Goal: Task Accomplishment & Management: Use online tool/utility

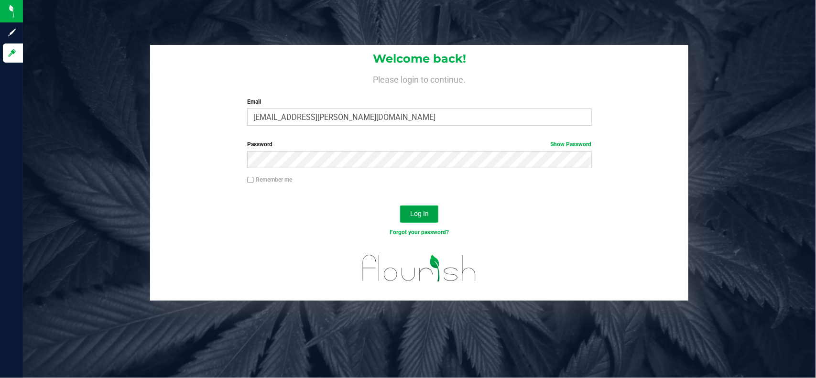
click at [421, 207] on button "Log In" at bounding box center [419, 214] width 38 height 17
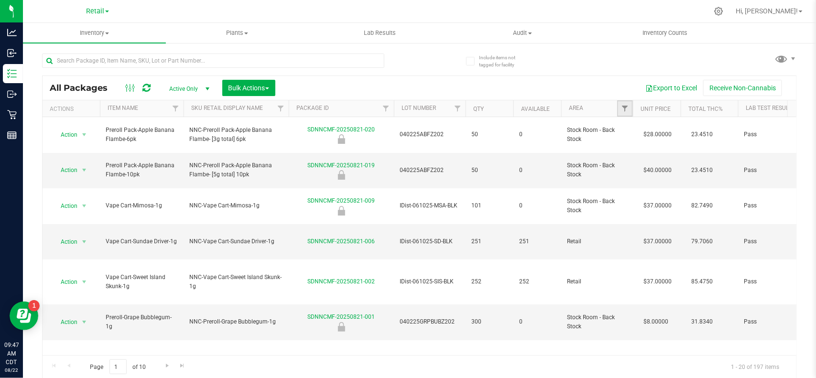
click at [625, 110] on span "Filter" at bounding box center [625, 109] width 8 height 8
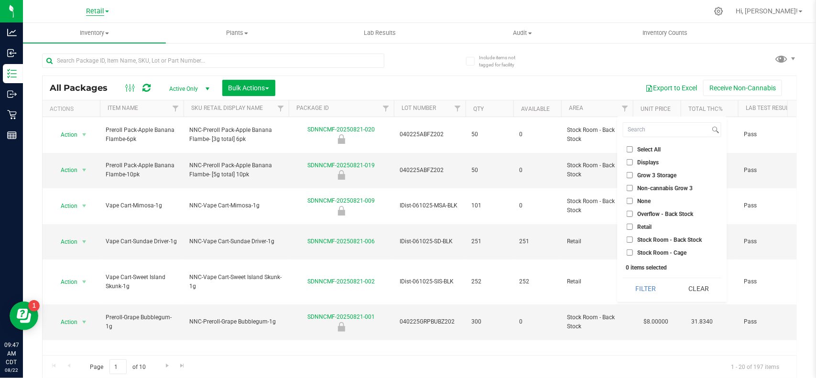
click at [94, 11] on span "Retail" at bounding box center [95, 11] width 18 height 9
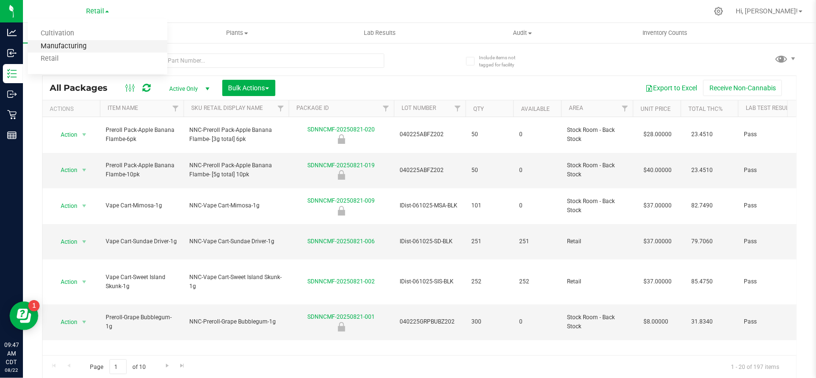
click at [90, 48] on link "Manufacturing" at bounding box center [98, 46] width 140 height 13
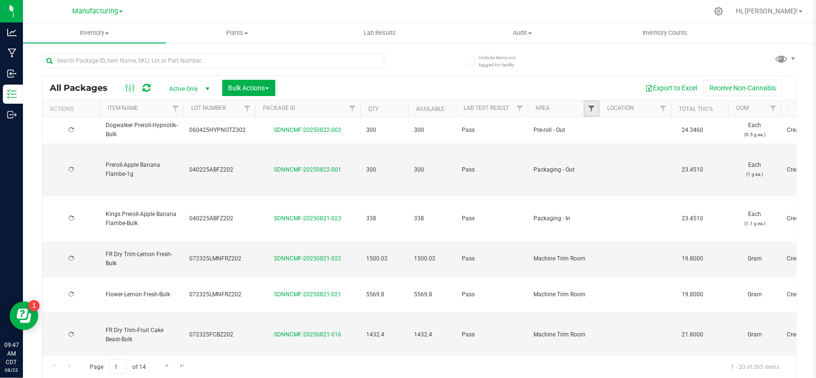
click at [591, 110] on span "Filter" at bounding box center [592, 109] width 8 height 8
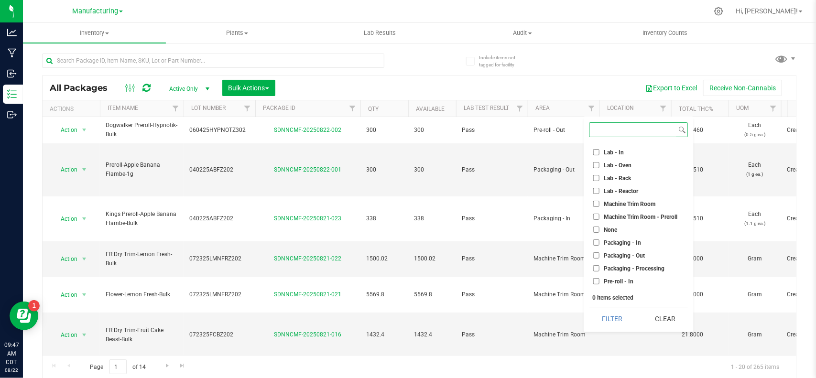
scroll to position [179, 0]
click at [605, 240] on span "Packaging - In" at bounding box center [622, 242] width 37 height 6
click at [600, 240] on input "Packaging - In" at bounding box center [596, 241] width 6 height 6
checkbox input "true"
click at [622, 326] on button "Filter" at bounding box center [613, 318] width 46 height 21
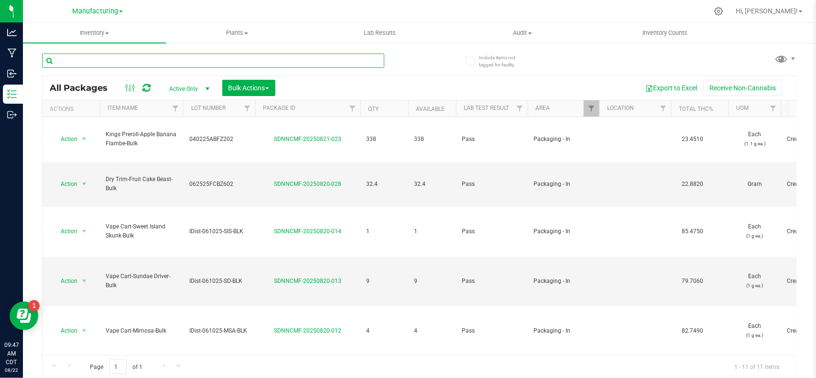
click at [145, 63] on input "text" at bounding box center [213, 61] width 342 height 14
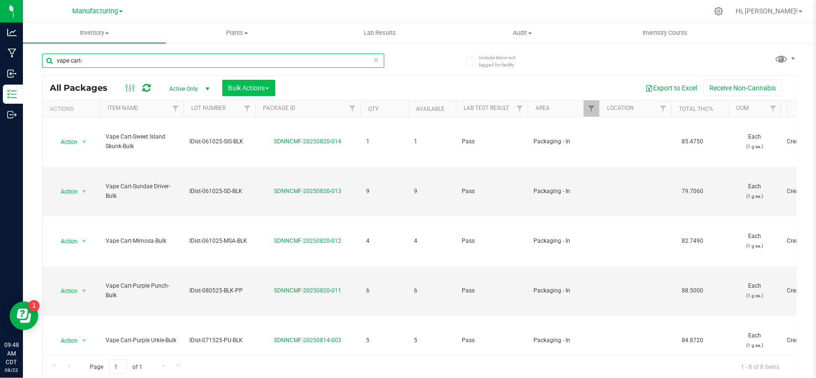
type input "vape cart-"
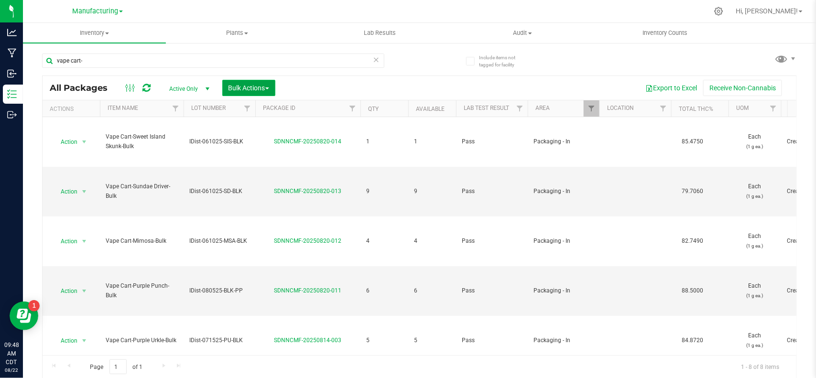
click at [249, 86] on span "Bulk Actions" at bounding box center [249, 88] width 41 height 8
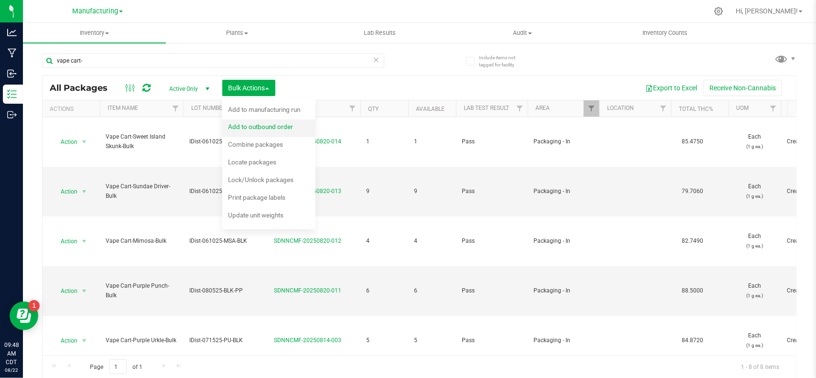
click at [243, 122] on div "Add to outbound order" at bounding box center [267, 127] width 78 height 15
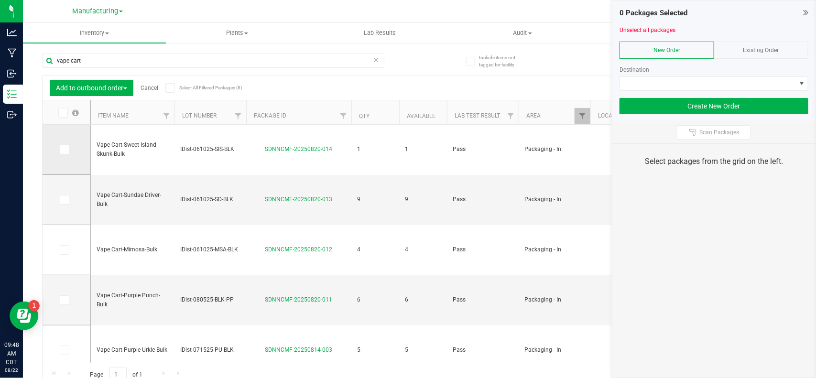
click at [68, 148] on span at bounding box center [65, 150] width 10 height 10
click at [0, 0] on input "checkbox" at bounding box center [0, 0] width 0 height 0
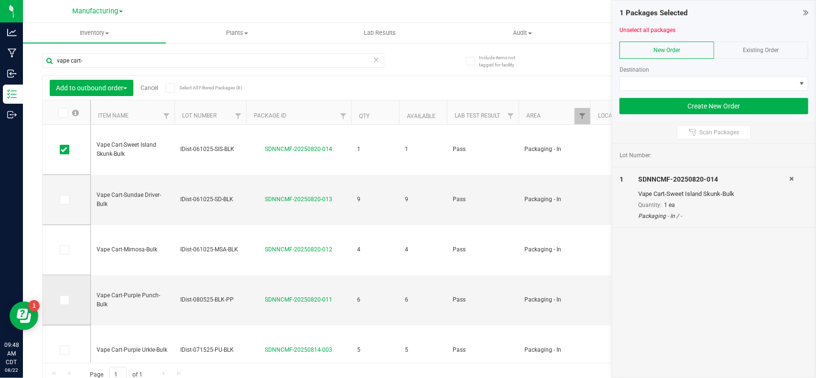
click at [65, 300] on icon at bounding box center [64, 300] width 6 height 0
click at [0, 0] on input "checkbox" at bounding box center [0, 0] width 0 height 0
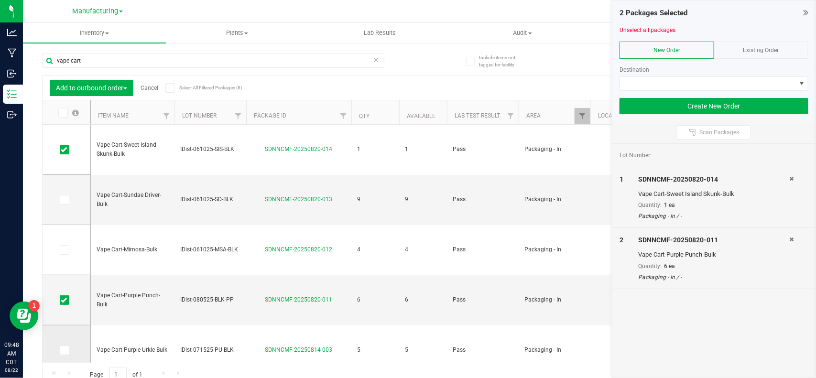
scroll to position [71, 0]
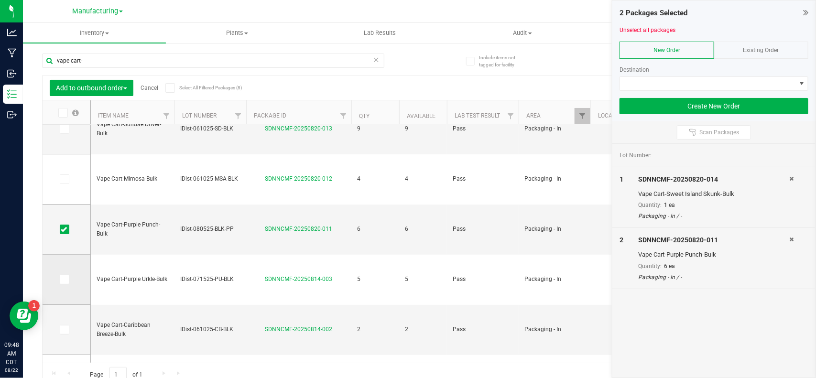
click at [61, 280] on icon at bounding box center [64, 280] width 6 height 0
click at [0, 0] on input "checkbox" at bounding box center [0, 0] width 0 height 0
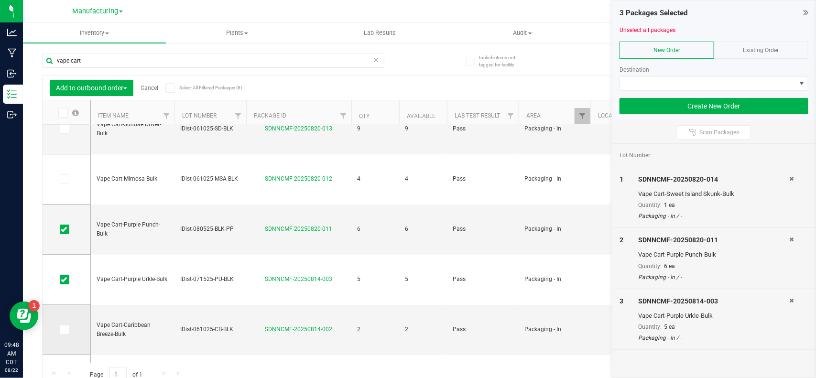
click at [66, 330] on icon at bounding box center [64, 330] width 6 height 0
click at [0, 0] on input "checkbox" at bounding box center [0, 0] width 0 height 0
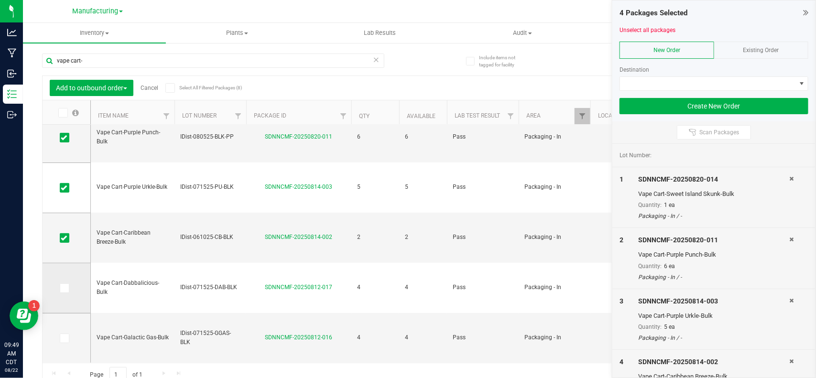
click at [70, 290] on label at bounding box center [67, 289] width 14 height 10
click at [0, 0] on input "checkbox" at bounding box center [0, 0] width 0 height 0
click at [64, 339] on icon at bounding box center [64, 339] width 6 height 0
click at [0, 0] on input "checkbox" at bounding box center [0, 0] width 0 height 0
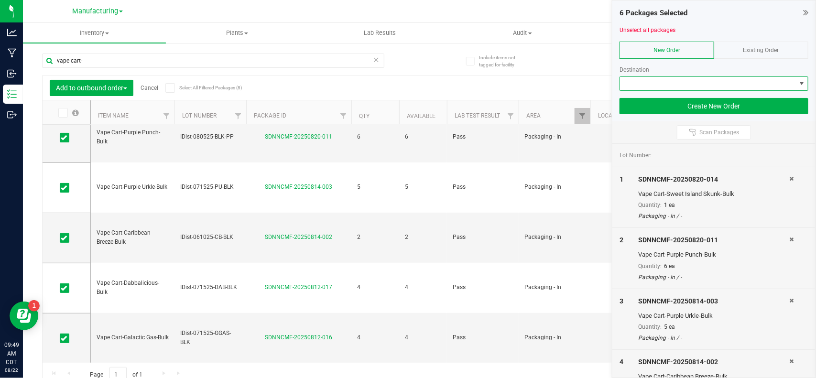
click at [669, 85] on span at bounding box center [708, 83] width 176 height 13
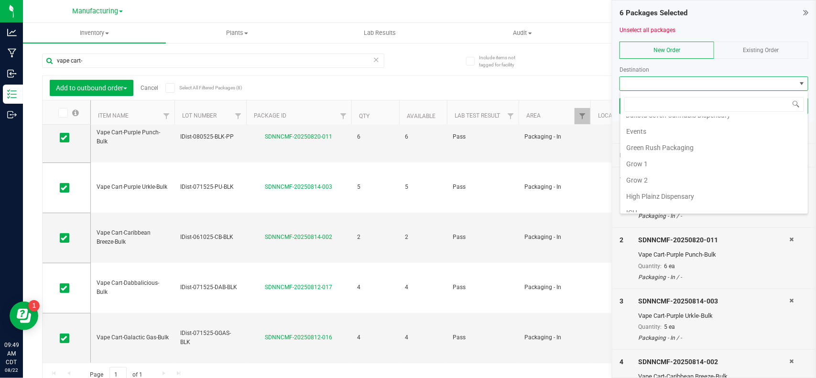
scroll to position [151, 0]
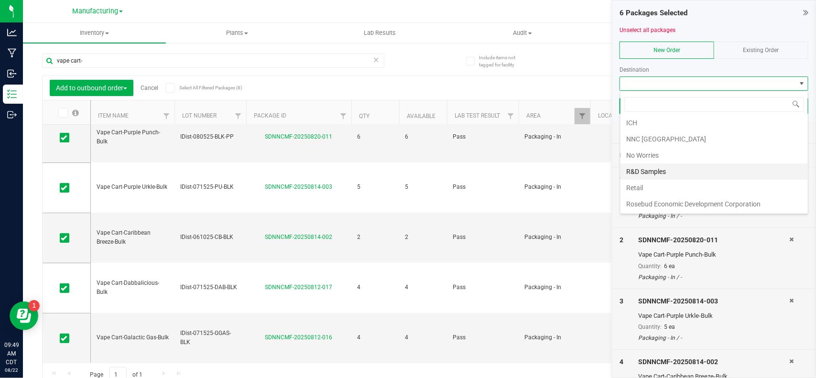
click at [642, 167] on li "R&D Samples" at bounding box center [714, 172] width 187 height 16
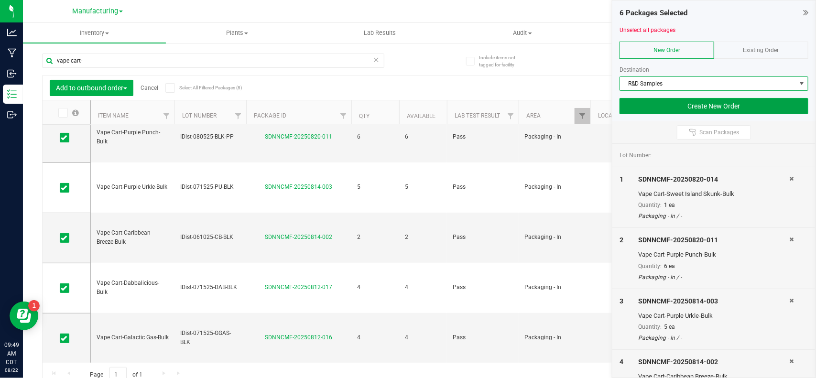
click at [645, 112] on button "Create New Order" at bounding box center [714, 106] width 189 height 16
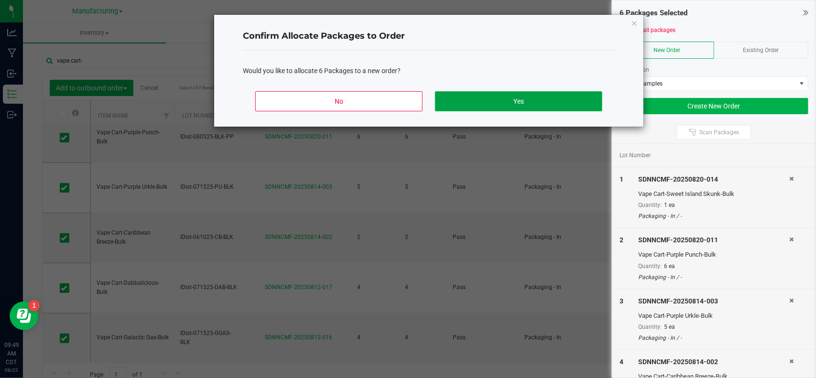
click at [521, 107] on button "Yes" at bounding box center [518, 101] width 167 height 20
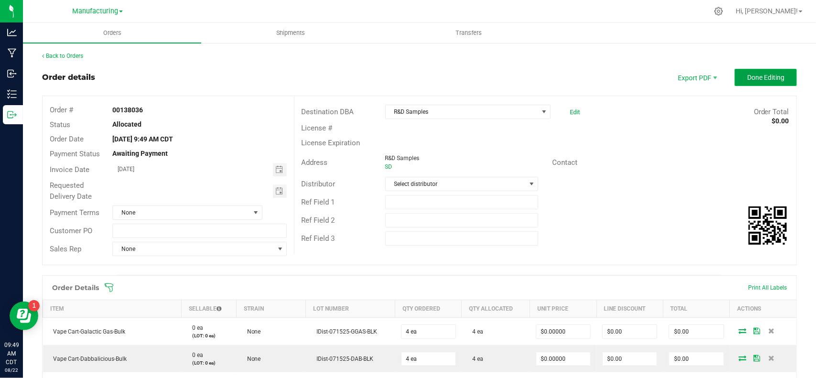
click at [735, 80] on button "Done Editing" at bounding box center [766, 77] width 62 height 17
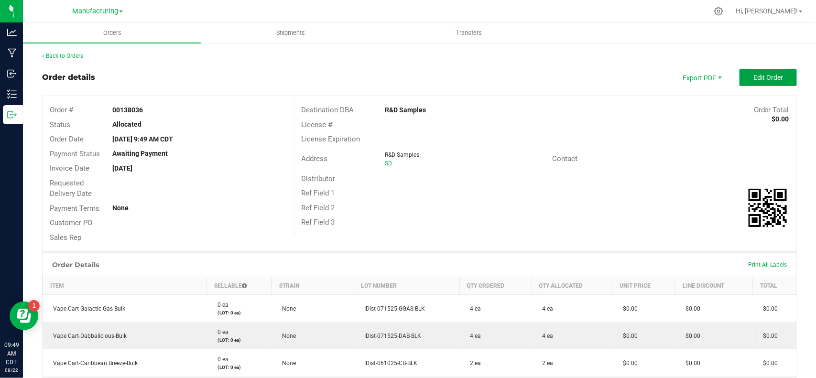
click at [782, 73] on button "Edit Order" at bounding box center [768, 77] width 57 height 17
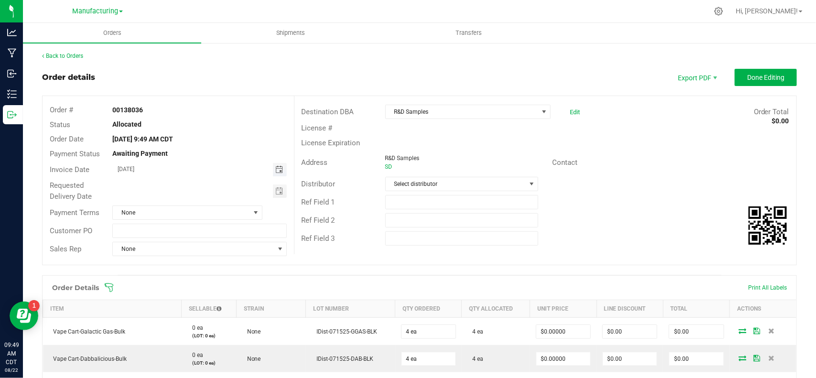
click at [276, 171] on span "Toggle calendar" at bounding box center [279, 170] width 8 height 8
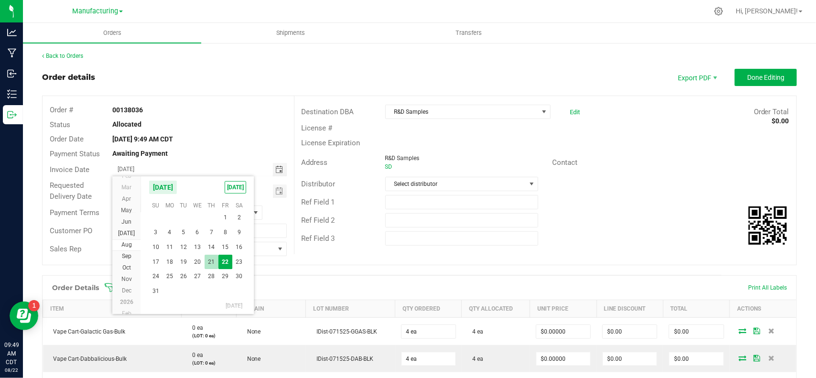
click at [208, 263] on span "21" at bounding box center [212, 262] width 14 height 15
type input "[DATE]"
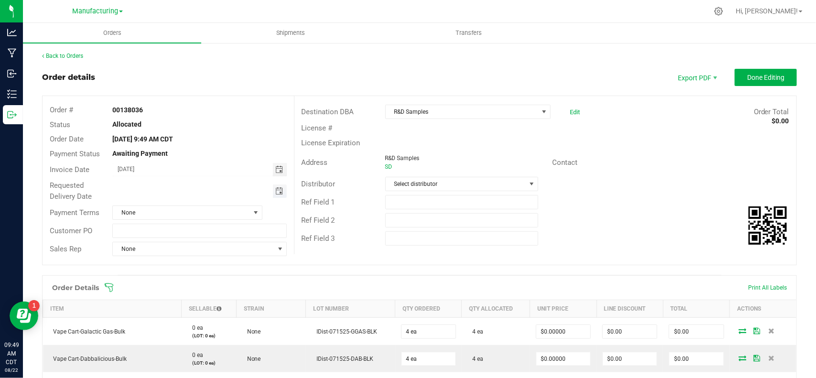
click at [279, 190] on span "Toggle calendar" at bounding box center [279, 191] width 8 height 8
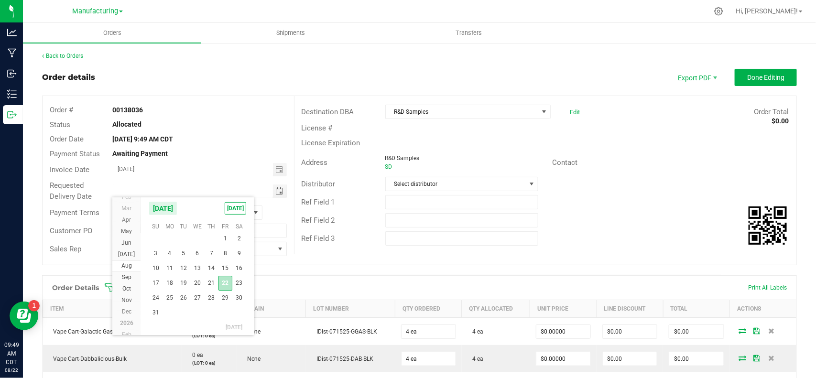
click at [227, 287] on span "22" at bounding box center [226, 283] width 14 height 15
type input "[DATE]"
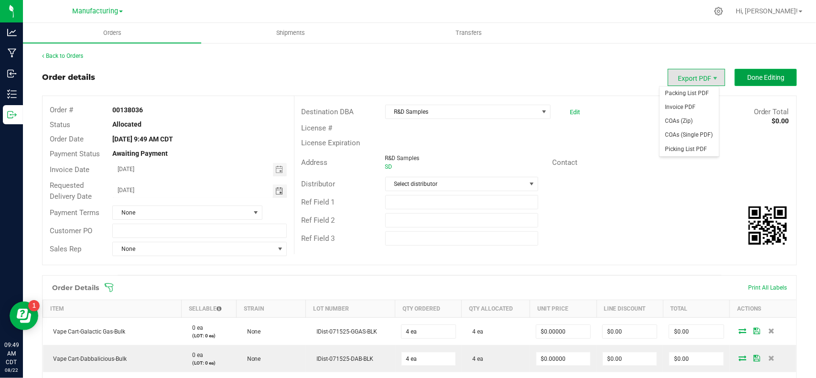
click at [736, 79] on button "Done Editing" at bounding box center [766, 77] width 62 height 17
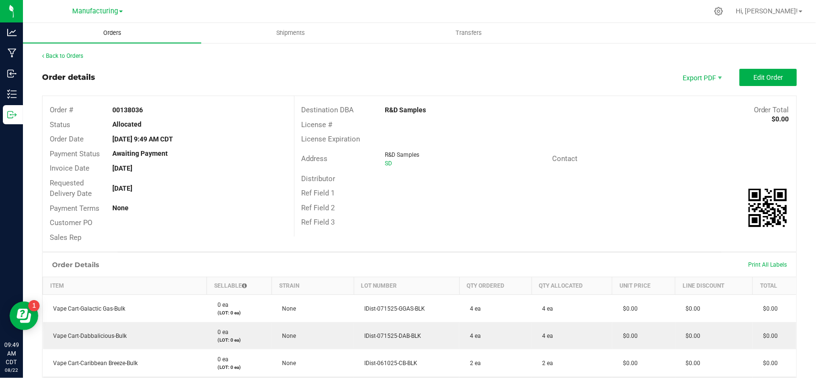
click at [108, 31] on span "Orders" at bounding box center [112, 33] width 44 height 9
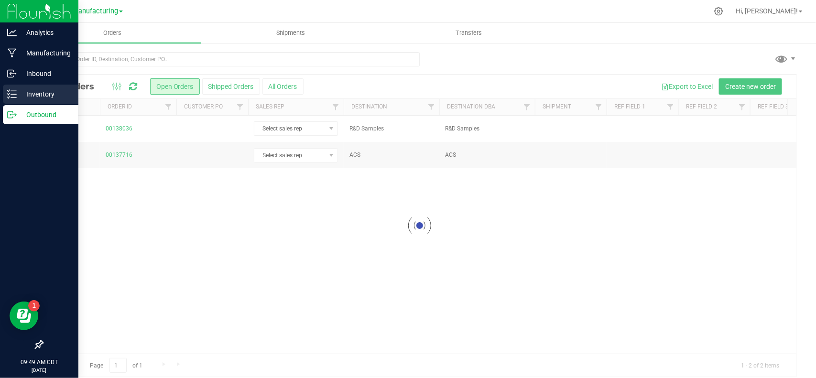
click at [15, 97] on icon at bounding box center [12, 94] width 10 height 10
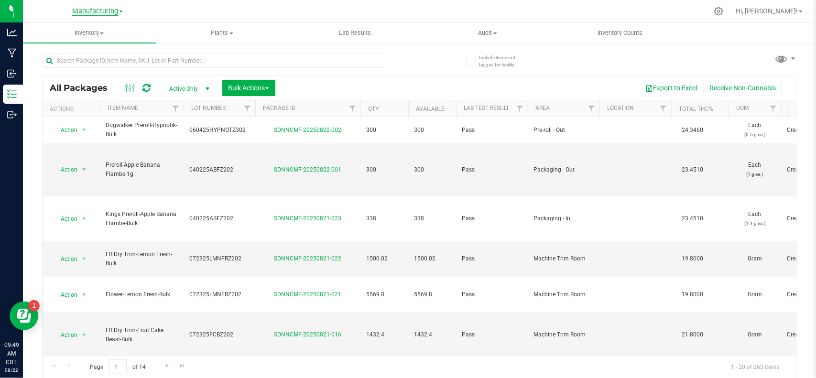
click at [85, 10] on span "Manufacturing" at bounding box center [95, 11] width 46 height 9
click at [77, 33] on link "Cultivation" at bounding box center [98, 33] width 140 height 13
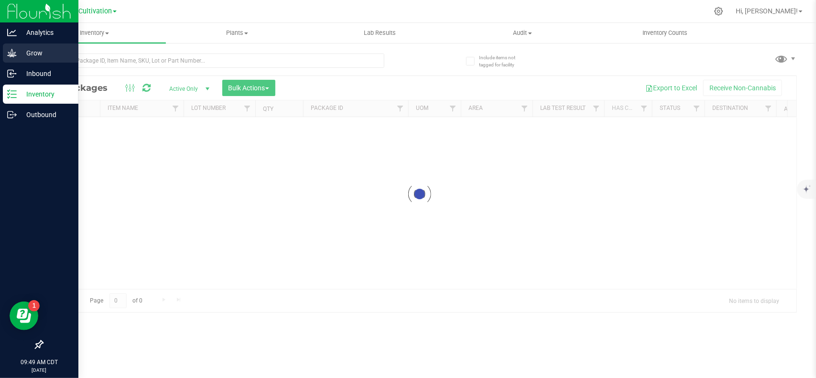
click at [14, 55] on icon at bounding box center [11, 53] width 9 height 8
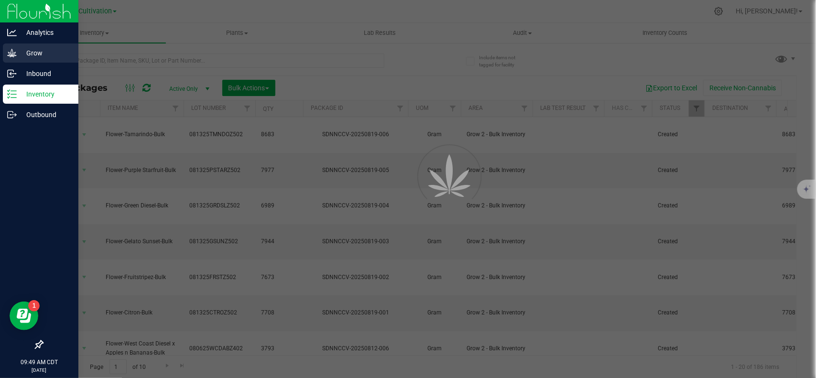
click at [18, 55] on p "Grow" at bounding box center [45, 52] width 57 height 11
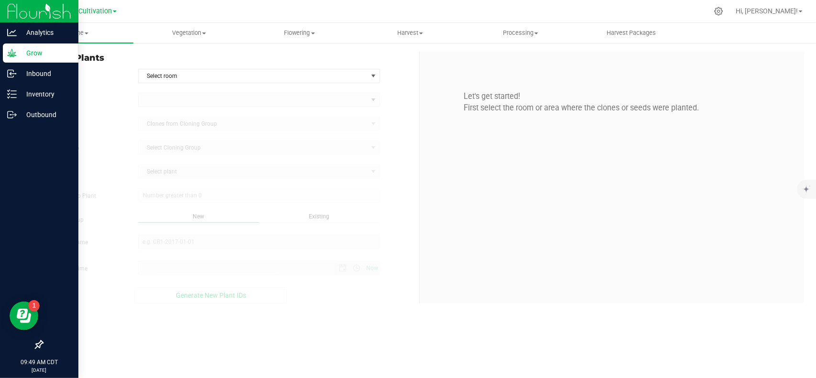
type input "[DATE] 9:49 AM"
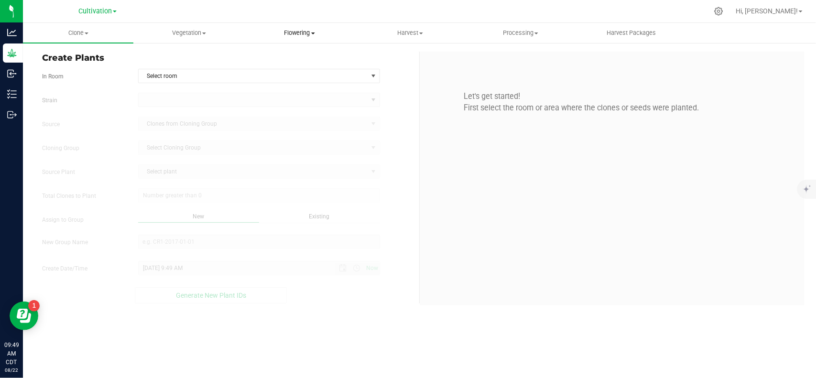
click at [317, 33] on span "Flowering" at bounding box center [299, 33] width 109 height 9
click at [287, 70] on span "Flowering groups" at bounding box center [283, 69] width 79 height 8
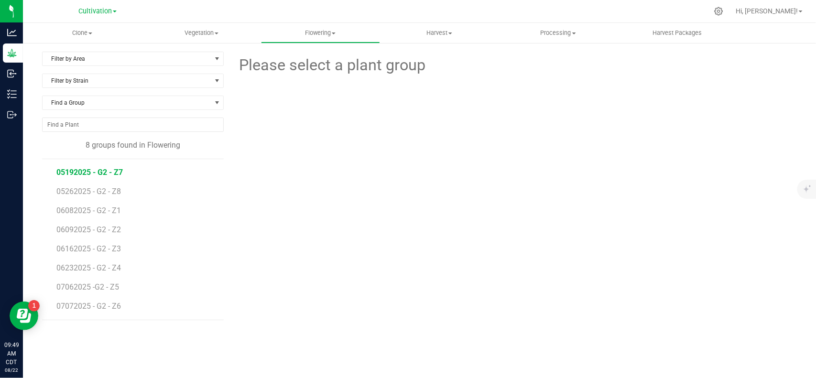
click at [112, 175] on span "05192025 - G2 - Z7" at bounding box center [89, 172] width 66 height 9
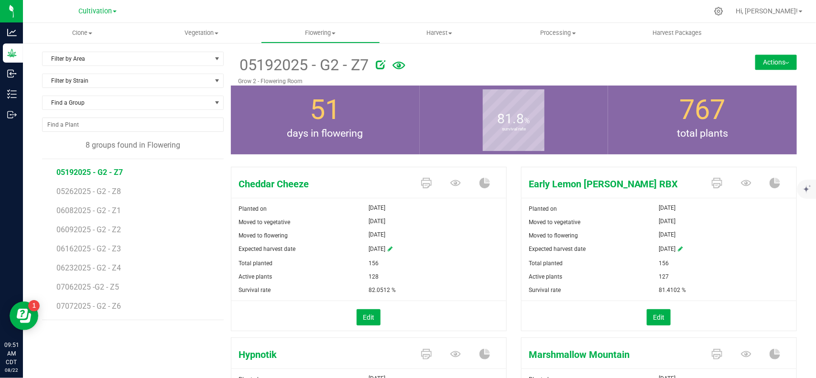
click at [402, 66] on icon at bounding box center [399, 65] width 13 height 21
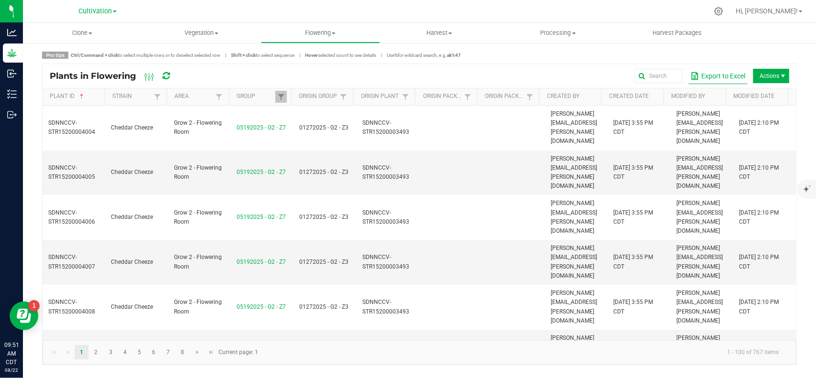
click at [710, 80] on button "Export to Excel" at bounding box center [718, 76] width 59 height 16
click at [317, 37] on uib-tab-heading "Flowering Create harvest Flowering groups Flowering plants Apply to plants" at bounding box center [321, 32] width 118 height 19
click at [311, 67] on span "Flowering groups" at bounding box center [300, 69] width 79 height 8
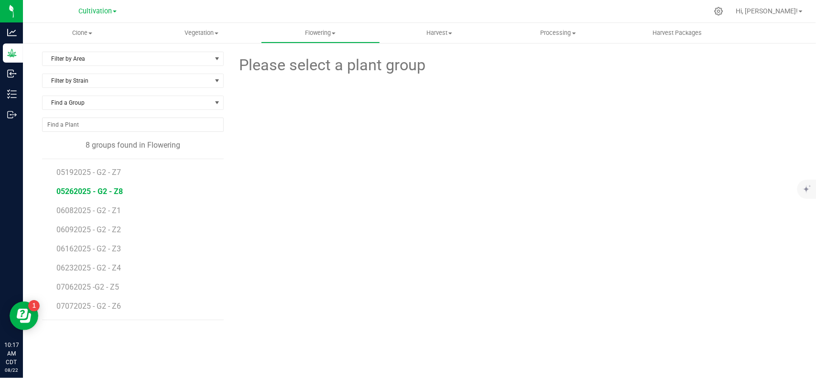
click at [106, 192] on span "05262025 - G2 - Z8" at bounding box center [89, 191] width 66 height 9
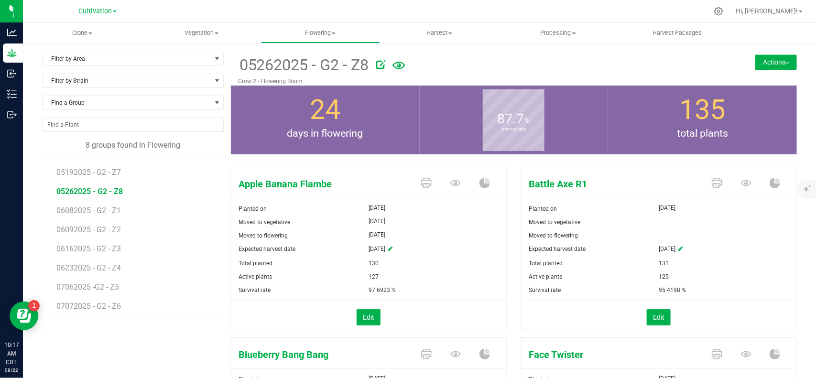
click at [393, 65] on icon at bounding box center [399, 65] width 13 height 21
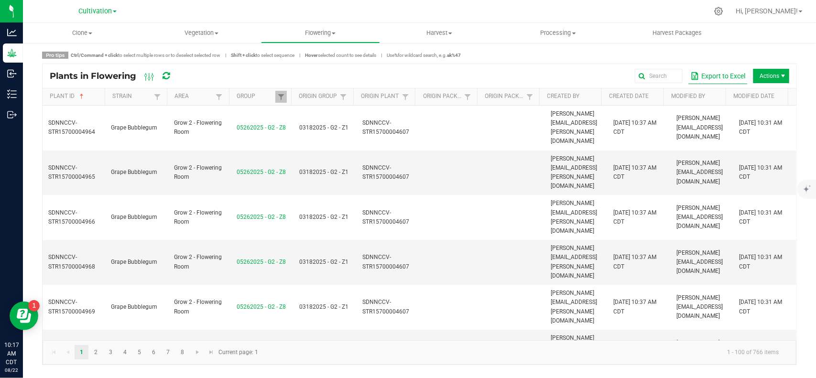
click at [709, 69] on button "Export to Excel" at bounding box center [718, 76] width 59 height 16
